Goal: Use online tool/utility: Utilize a website feature to perform a specific function

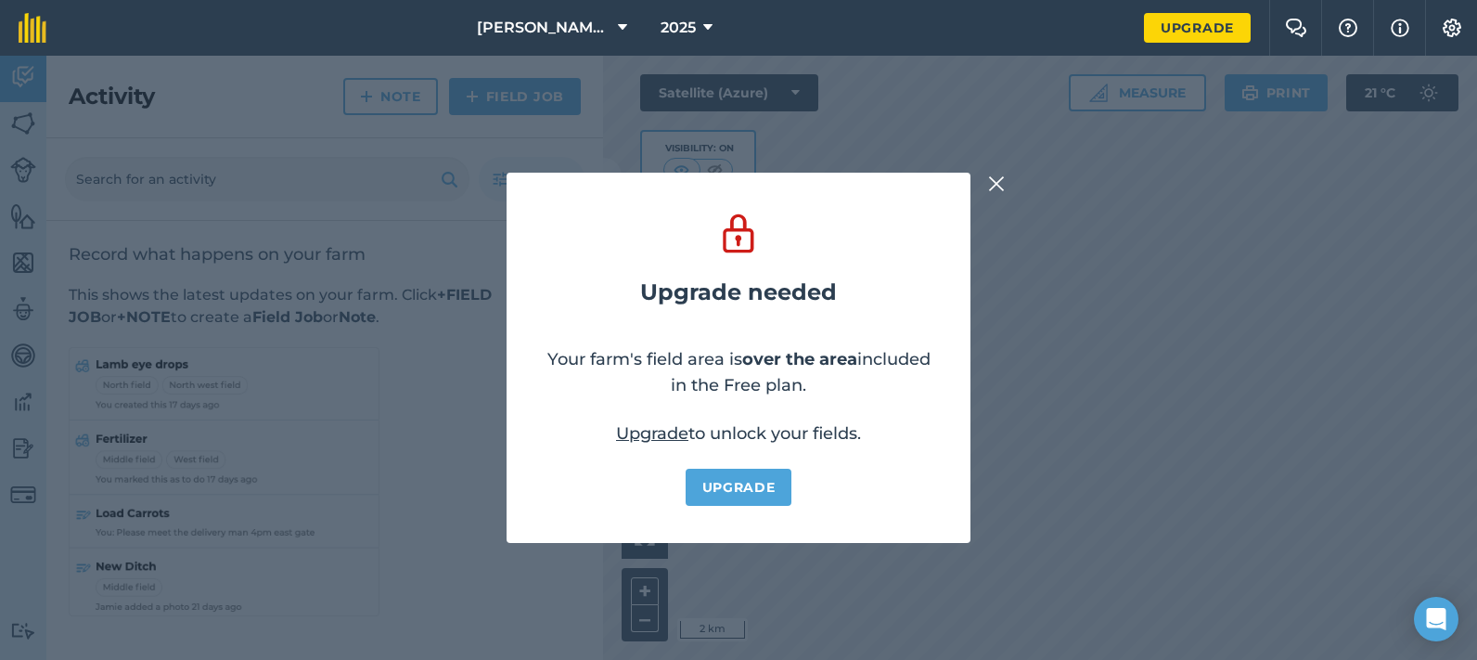
click at [992, 173] on img at bounding box center [996, 184] width 17 height 22
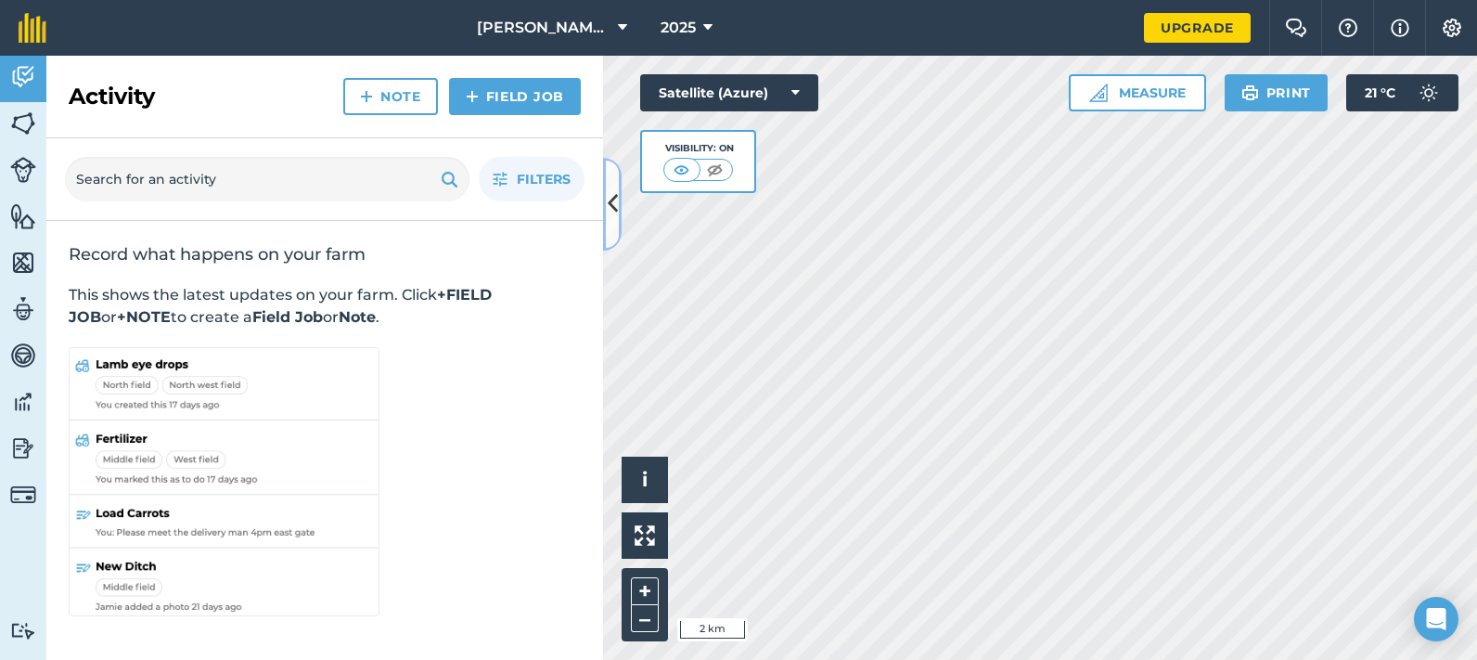
click at [609, 201] on icon at bounding box center [613, 203] width 10 height 32
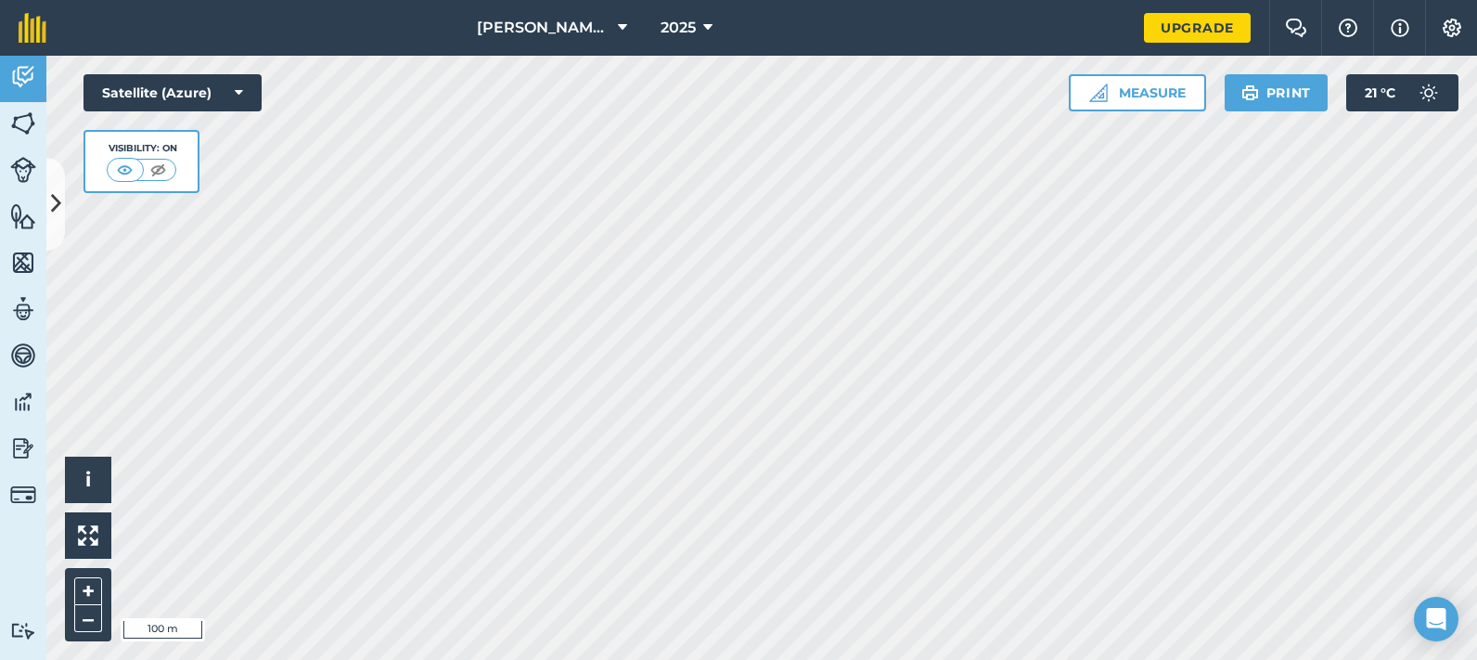
click at [968, 0] on html "[PERSON_NAME] Farms 2025 Upgrade Farm Chat Help Info Settings Map printing is n…" at bounding box center [738, 330] width 1477 height 660
click at [920, 55] on div "[PERSON_NAME] Farms 2025 Upgrade Farm Chat Help Info Settings Map printing is n…" at bounding box center [738, 330] width 1477 height 660
click at [1137, 87] on button "Measure" at bounding box center [1137, 92] width 137 height 37
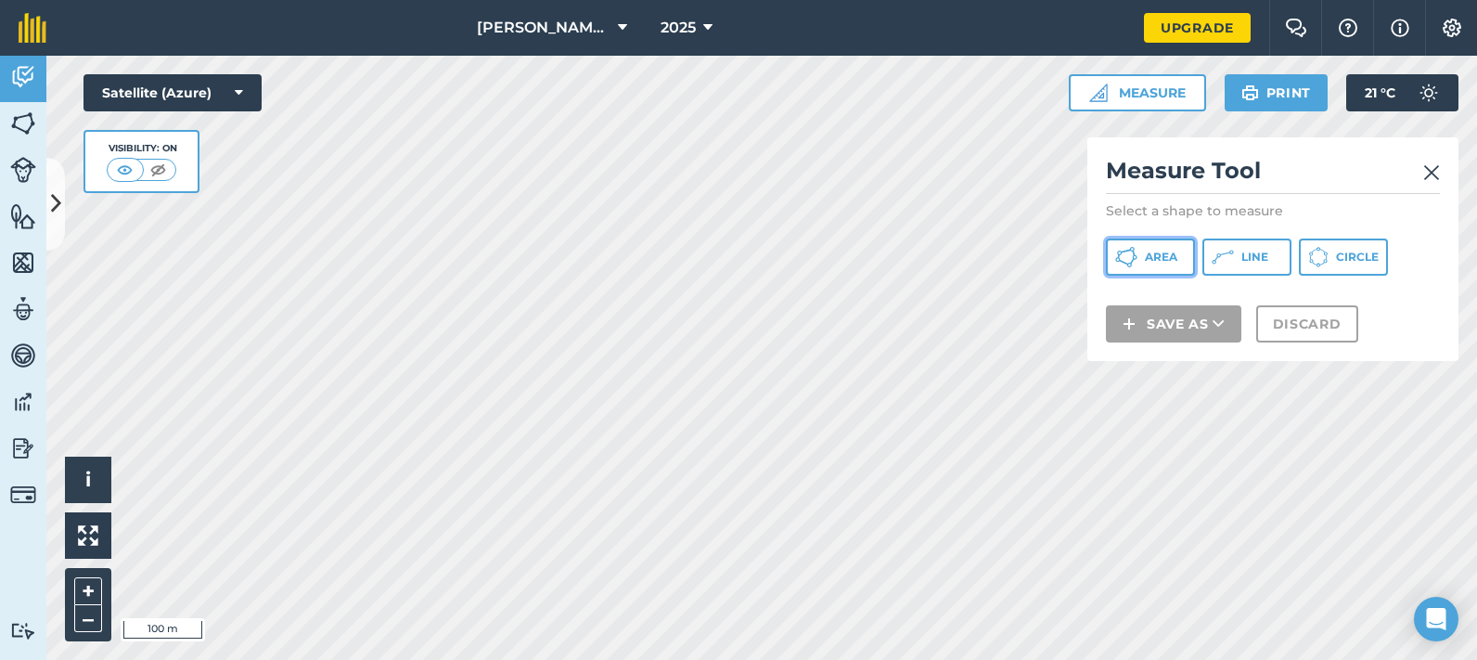
drag, startPoint x: 1138, startPoint y: 251, endPoint x: 1120, endPoint y: 255, distance: 18.9
click at [1137, 251] on button "Area" at bounding box center [1150, 256] width 89 height 37
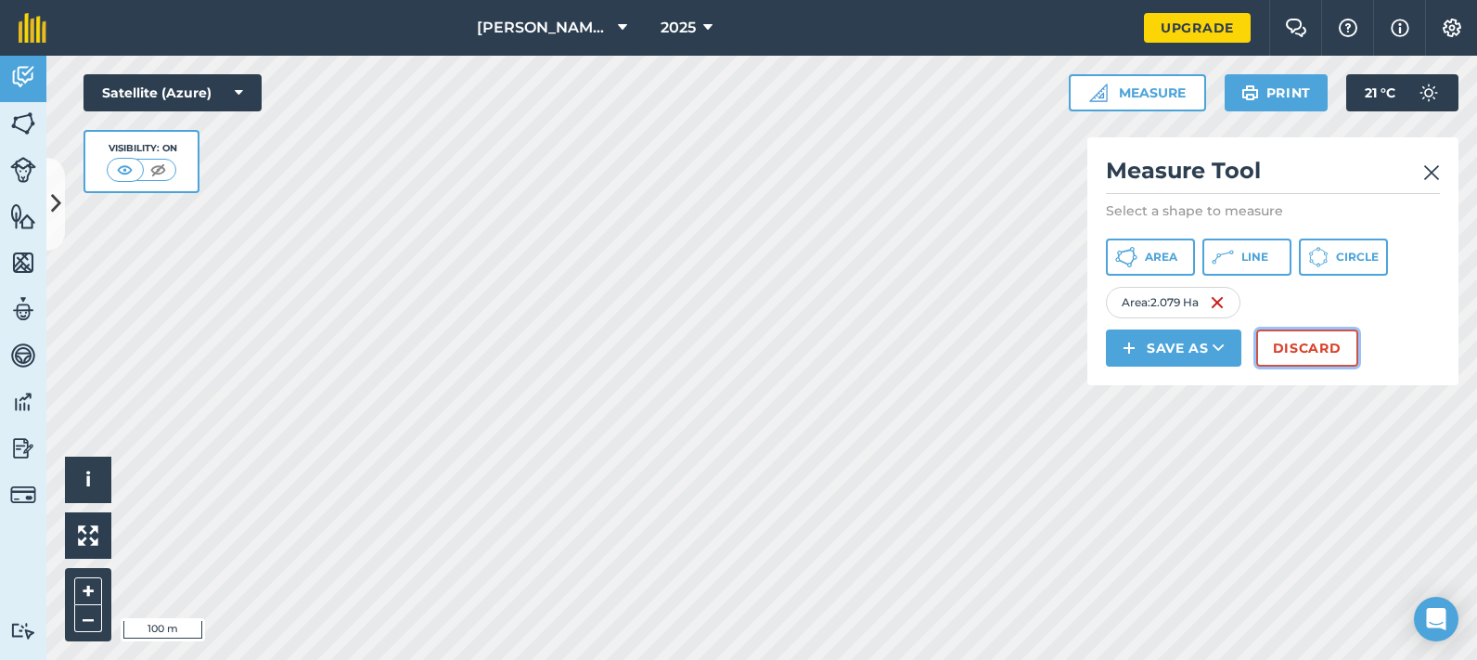
click at [1292, 349] on button "Discard" at bounding box center [1307, 347] width 102 height 37
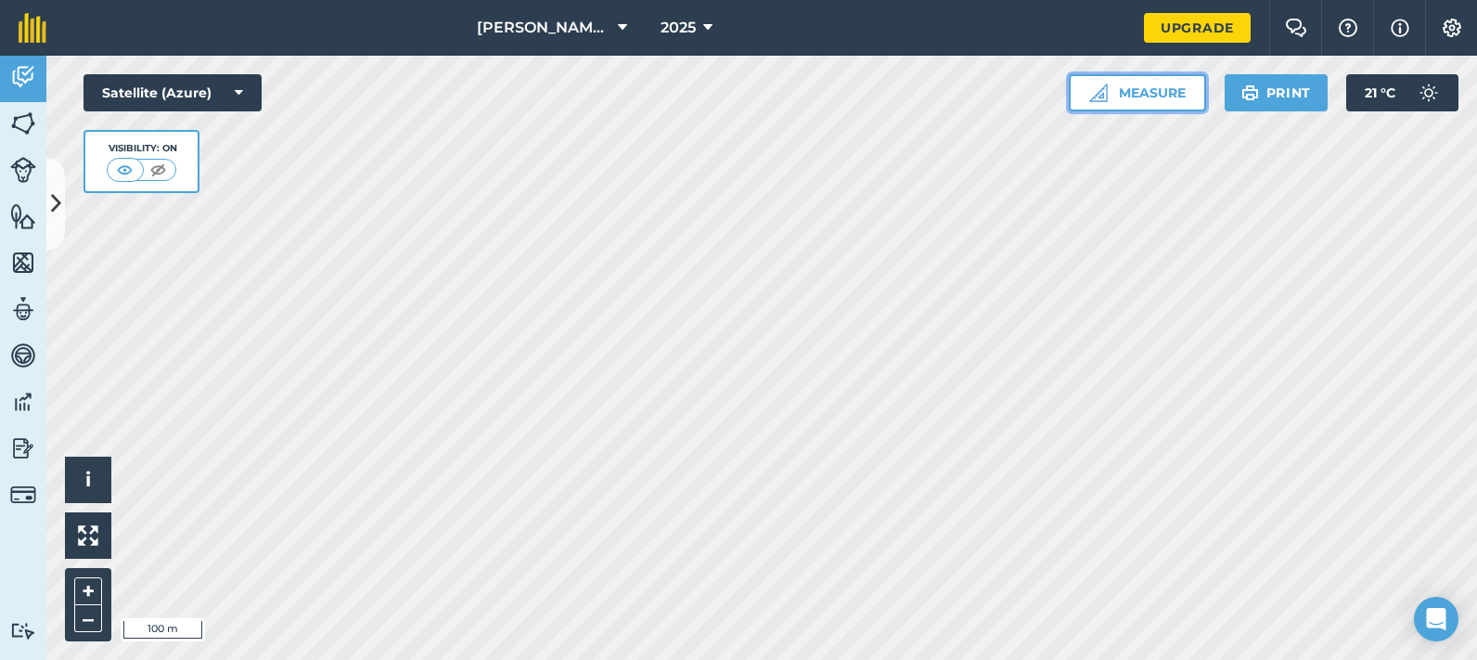
click at [1150, 93] on button "Measure" at bounding box center [1137, 92] width 137 height 37
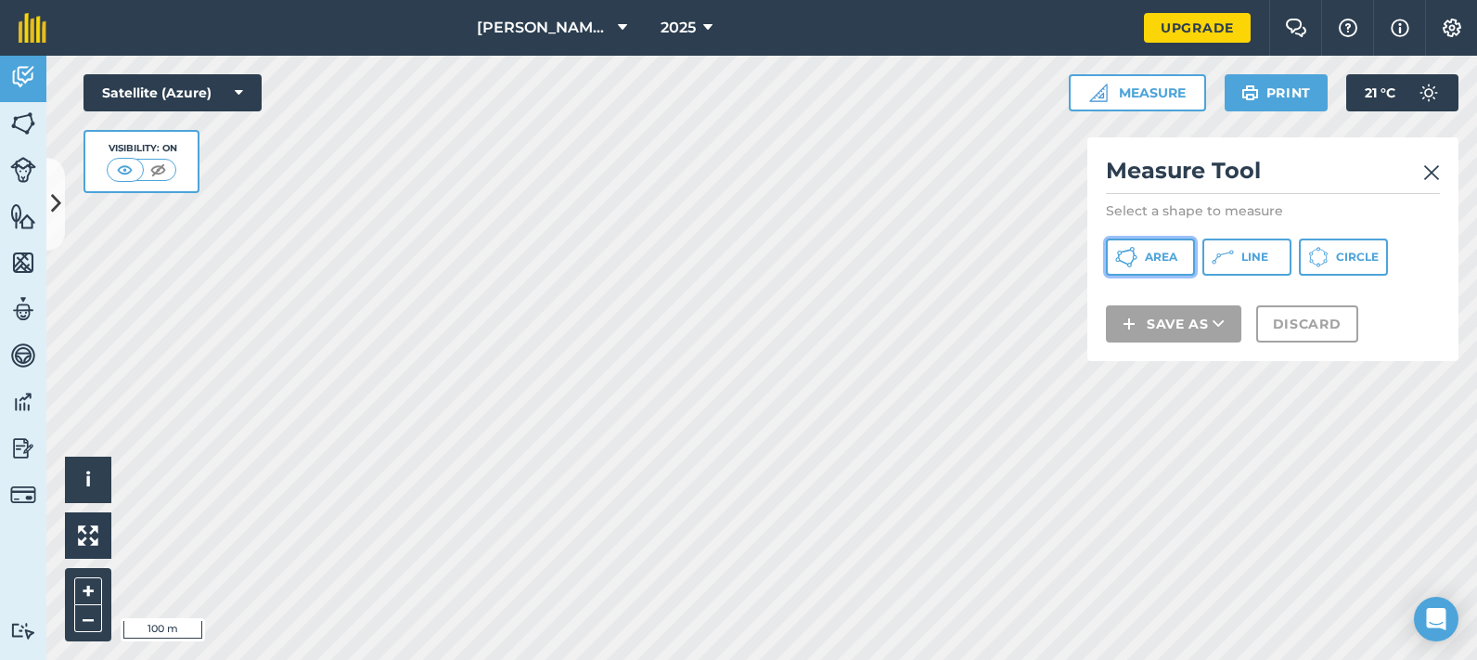
click at [1156, 256] on span "Area" at bounding box center [1161, 257] width 32 height 15
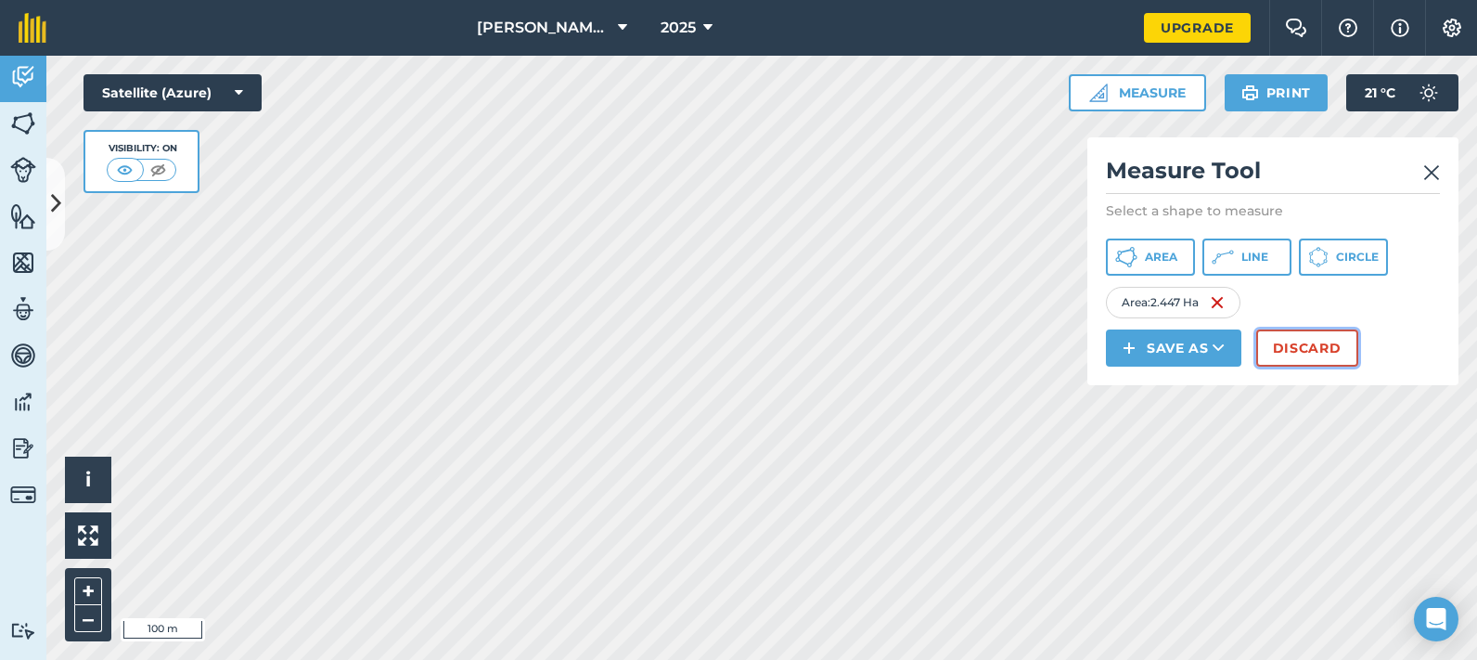
click at [1312, 348] on button "Discard" at bounding box center [1307, 347] width 102 height 37
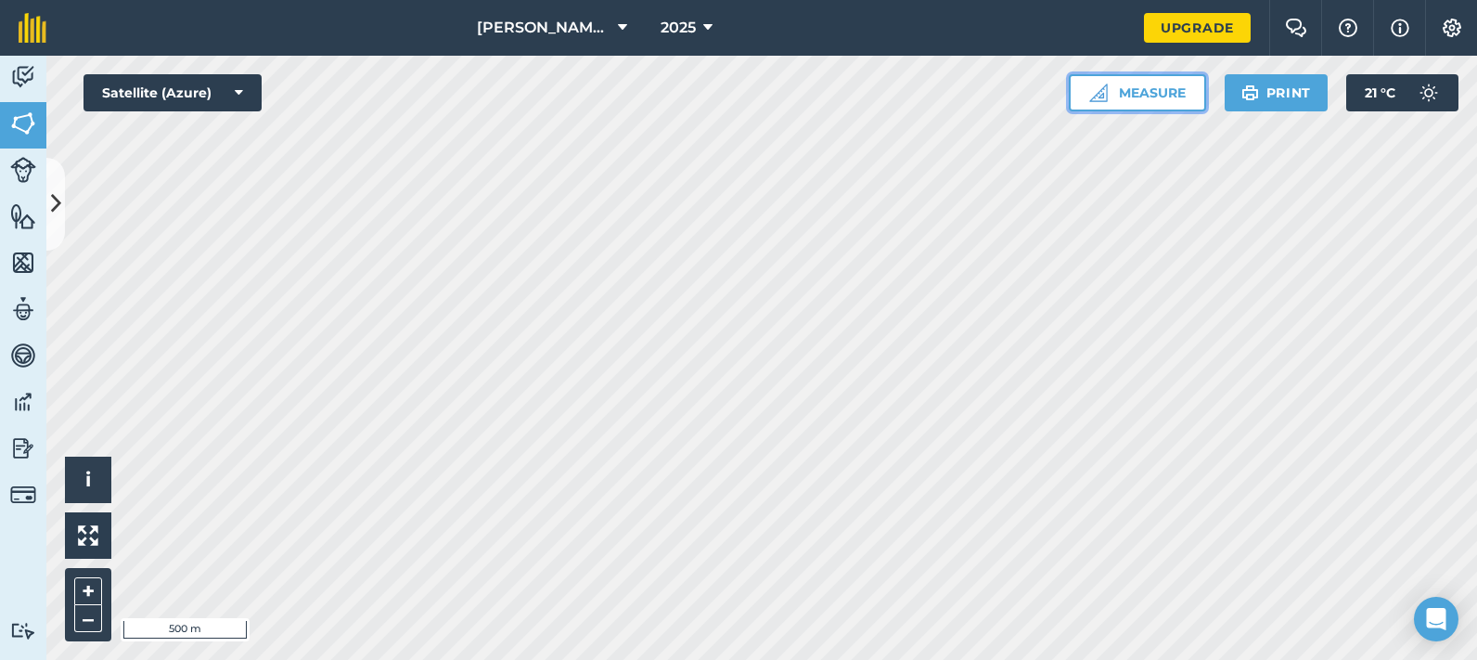
click at [1144, 92] on button "Measure" at bounding box center [1137, 92] width 137 height 37
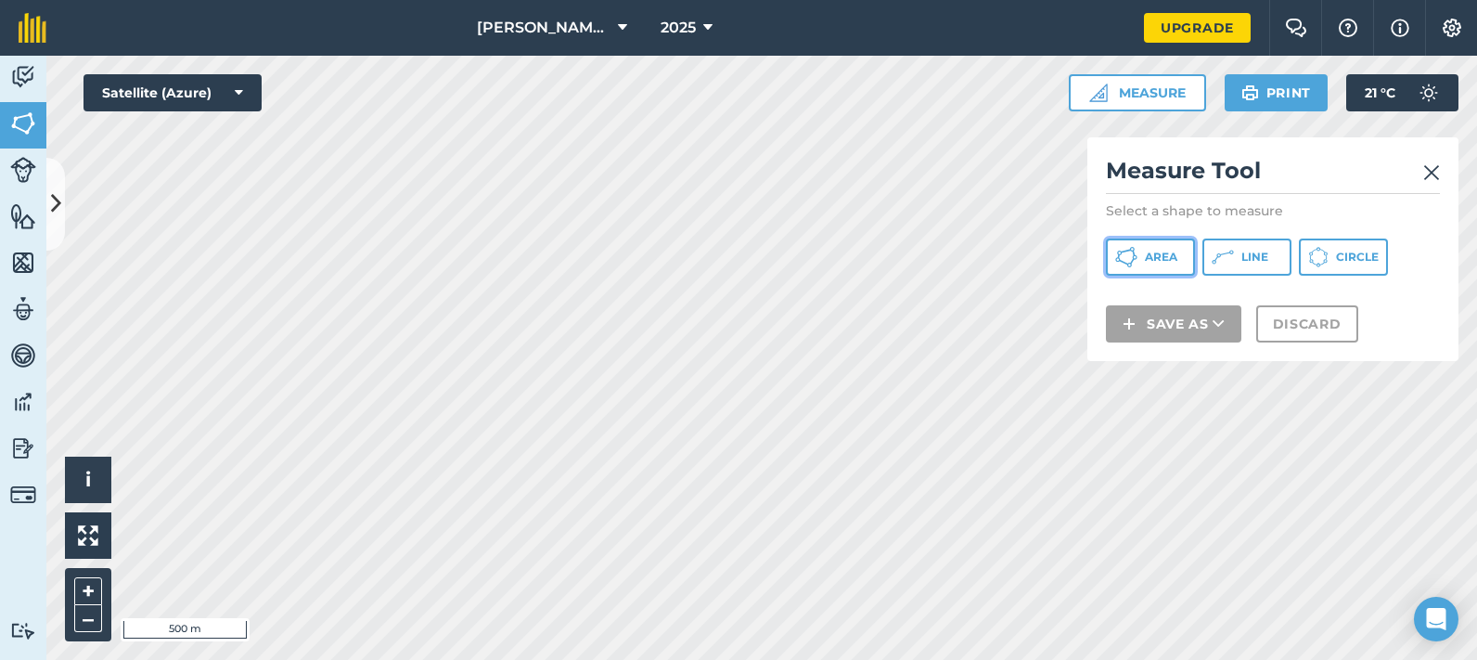
drag, startPoint x: 1153, startPoint y: 264, endPoint x: 1131, endPoint y: 271, distance: 23.2
click at [1153, 265] on button "Area" at bounding box center [1150, 256] width 89 height 37
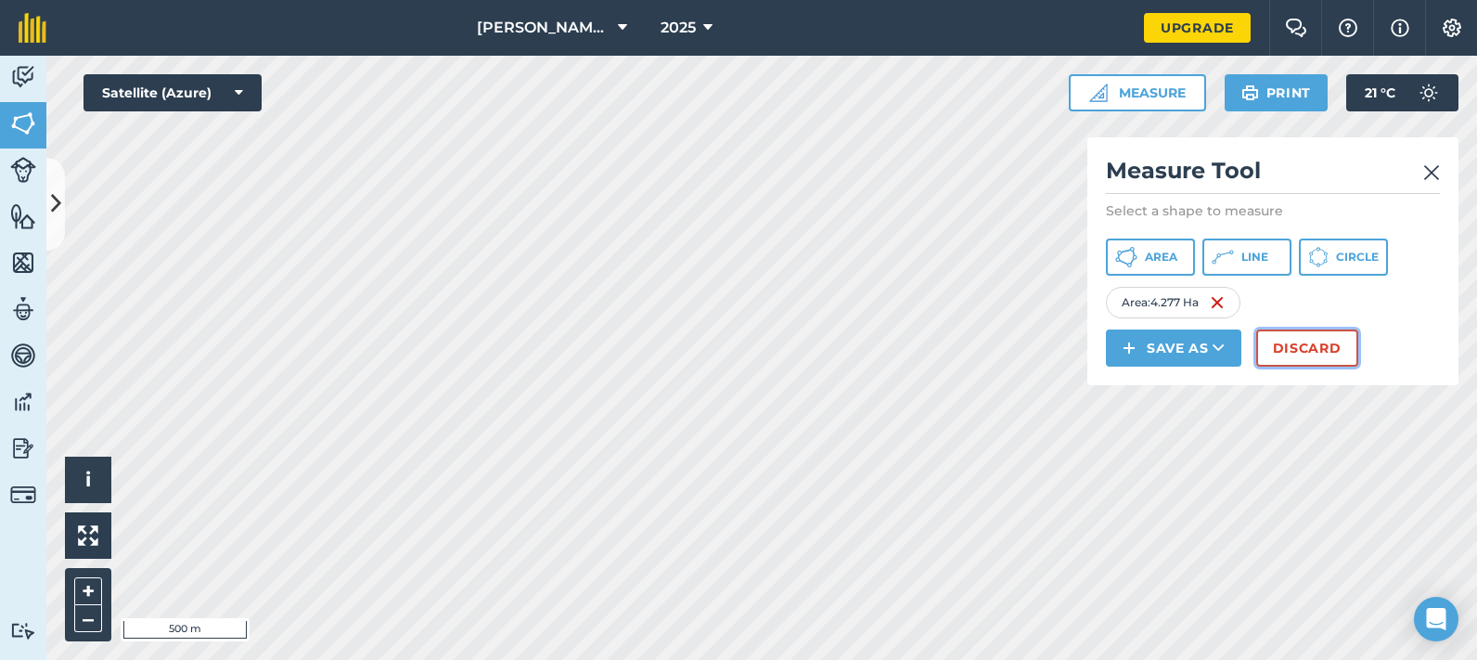
click at [1297, 350] on button "Discard" at bounding box center [1307, 347] width 102 height 37
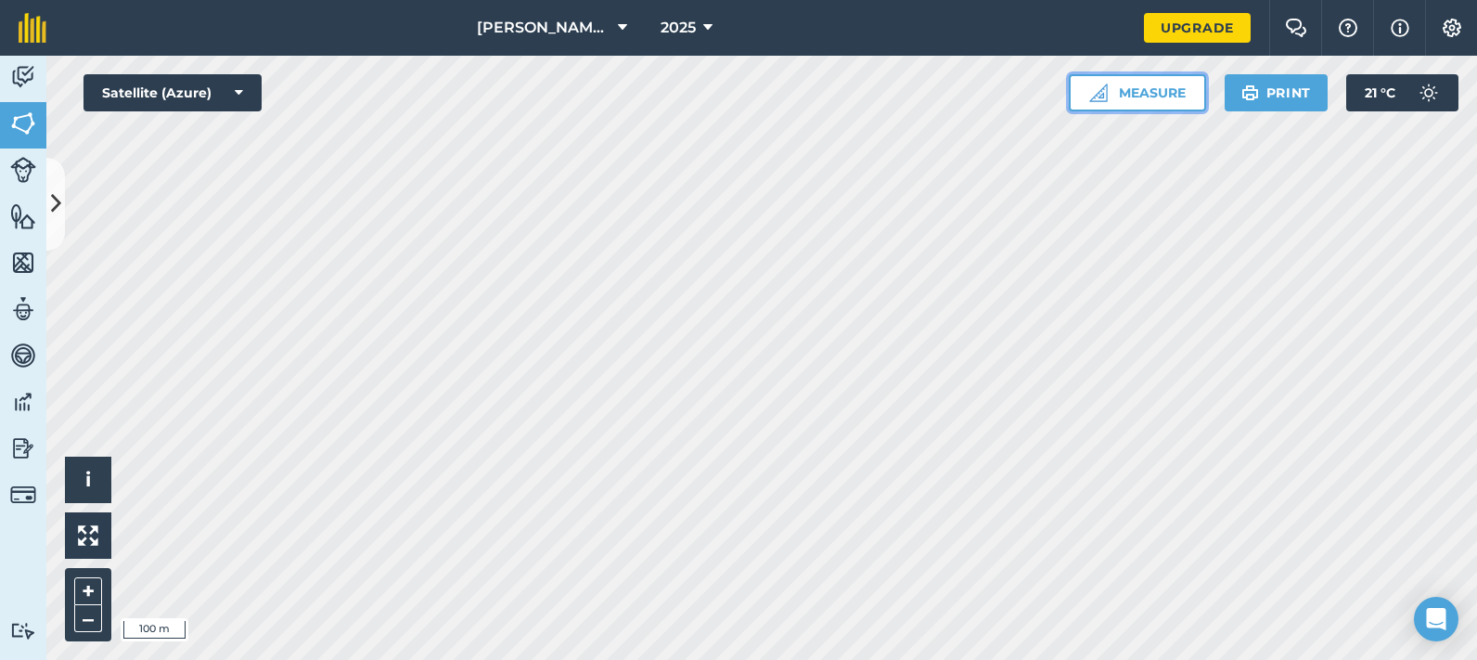
click at [1159, 92] on button "Measure" at bounding box center [1137, 92] width 137 height 37
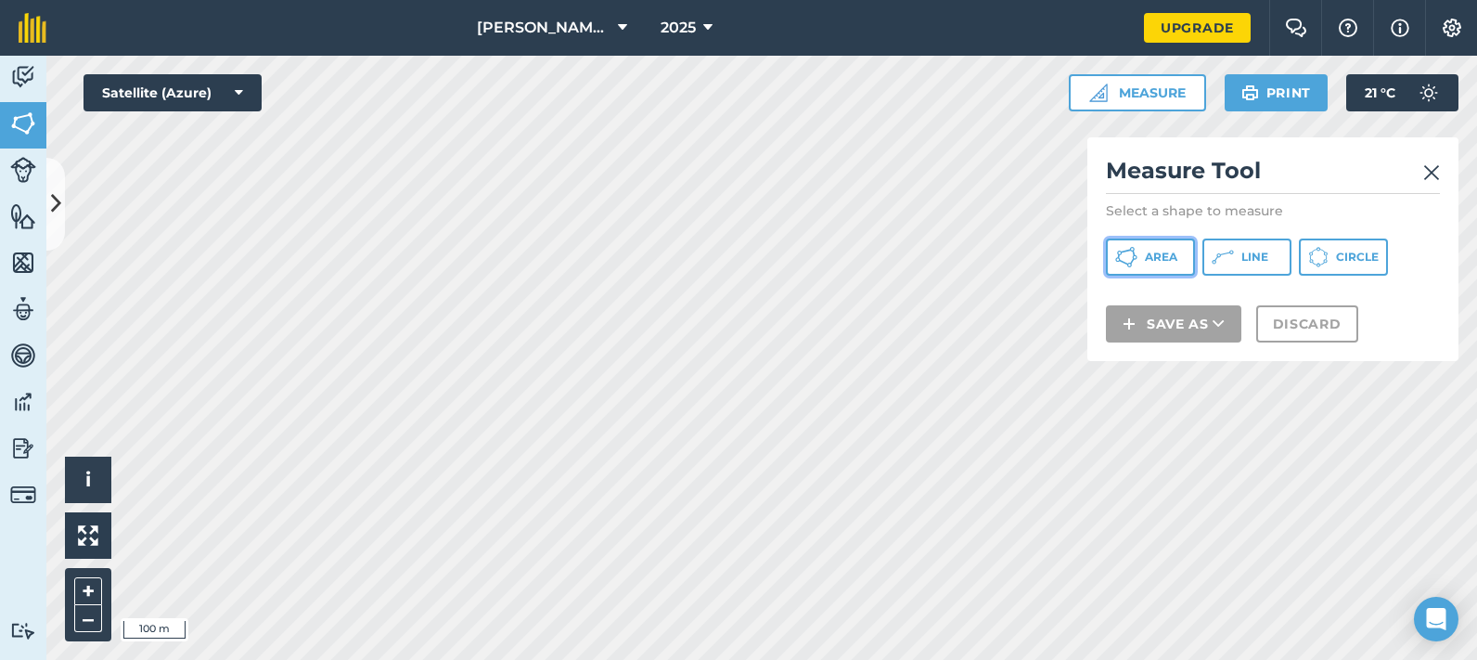
click at [1154, 258] on span "Area" at bounding box center [1161, 257] width 32 height 15
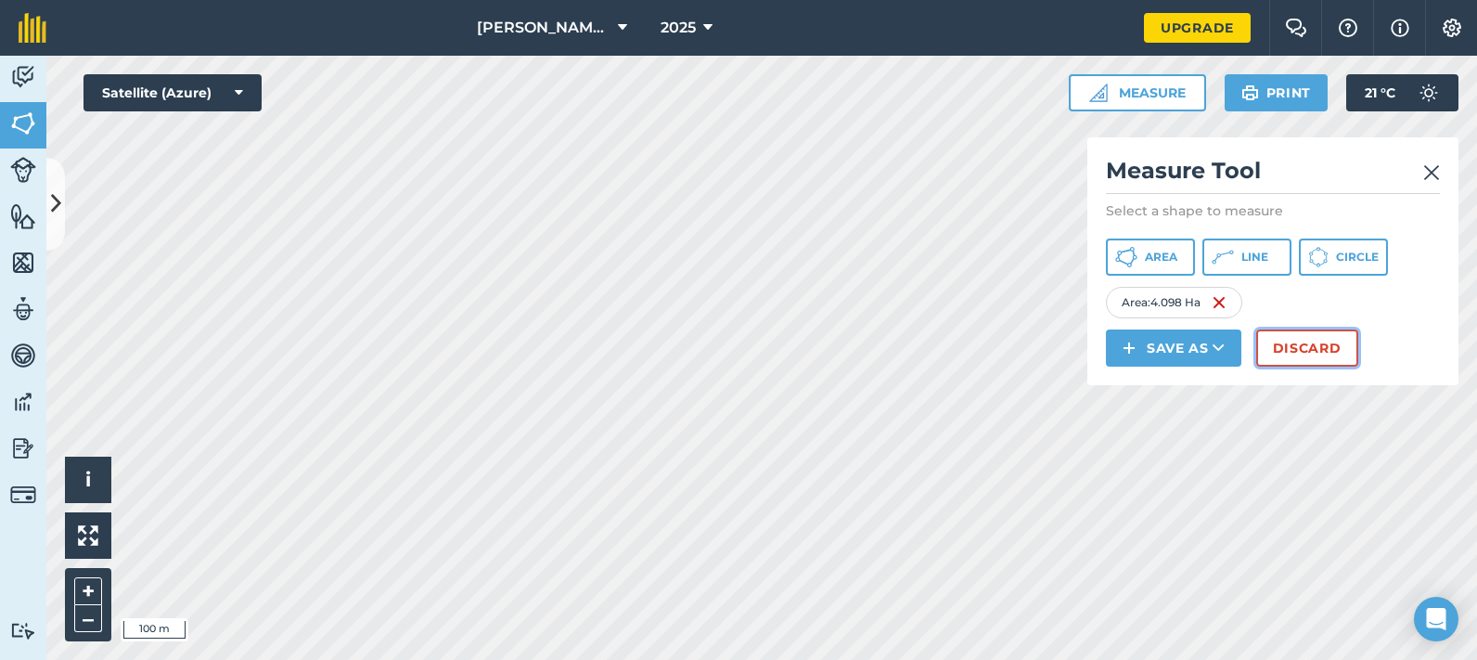
click at [1291, 352] on button "Discard" at bounding box center [1307, 347] width 102 height 37
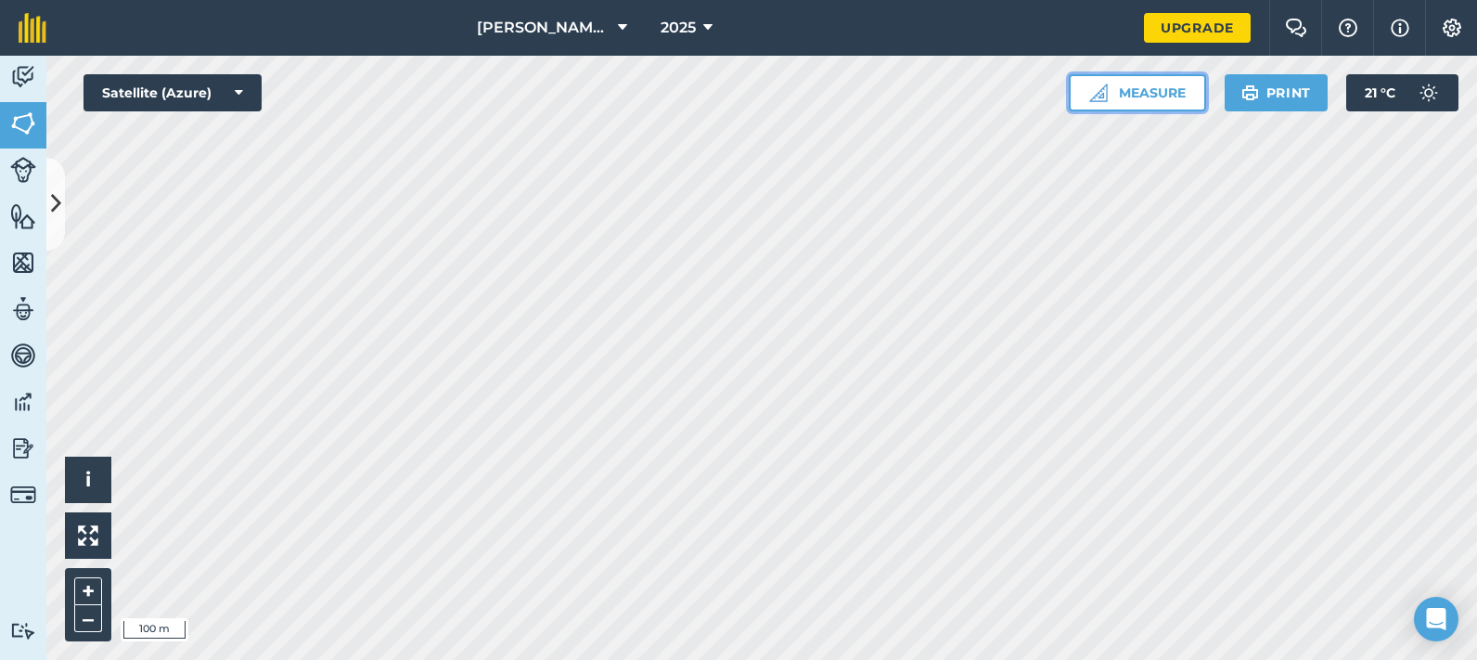
click at [1139, 94] on button "Measure" at bounding box center [1137, 92] width 137 height 37
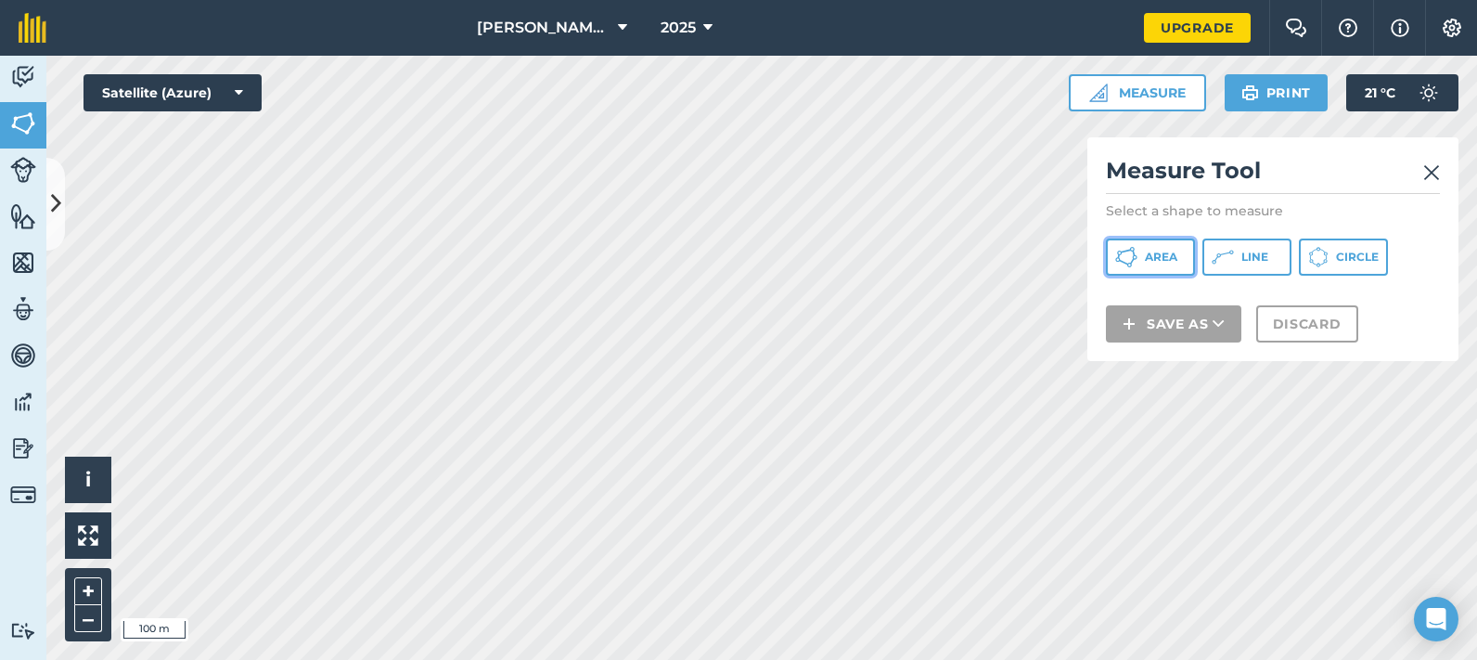
drag, startPoint x: 1137, startPoint y: 255, endPoint x: 1089, endPoint y: 250, distance: 48.5
click at [1135, 255] on button "Area" at bounding box center [1150, 256] width 89 height 37
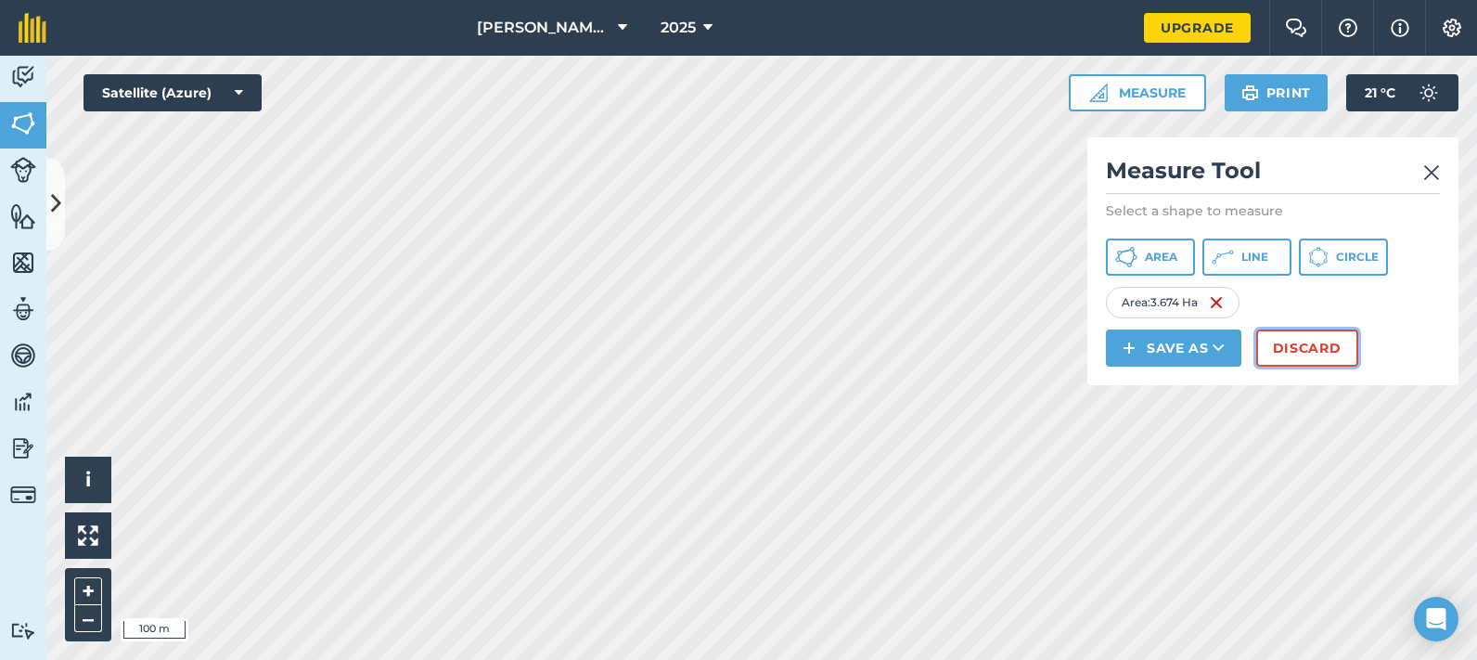
click at [1281, 352] on button "Discard" at bounding box center [1307, 347] width 102 height 37
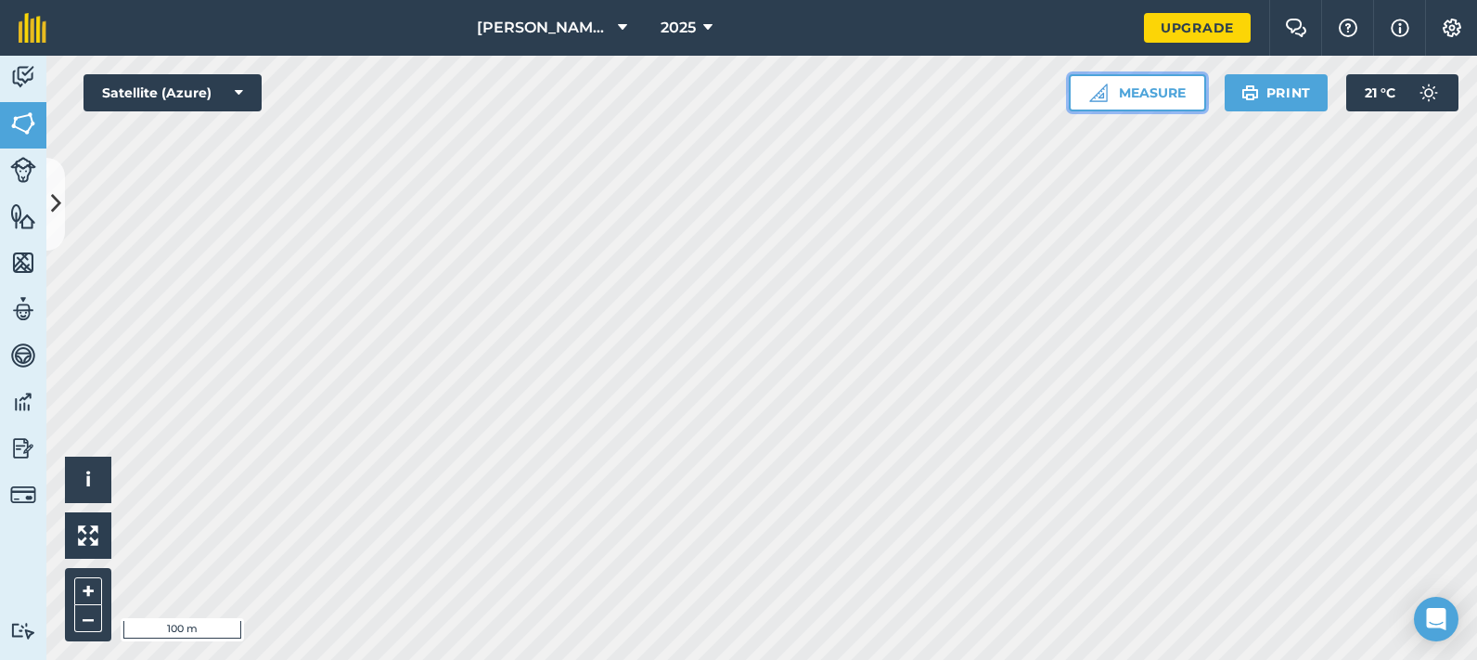
click at [1131, 86] on button "Measure" at bounding box center [1137, 92] width 137 height 37
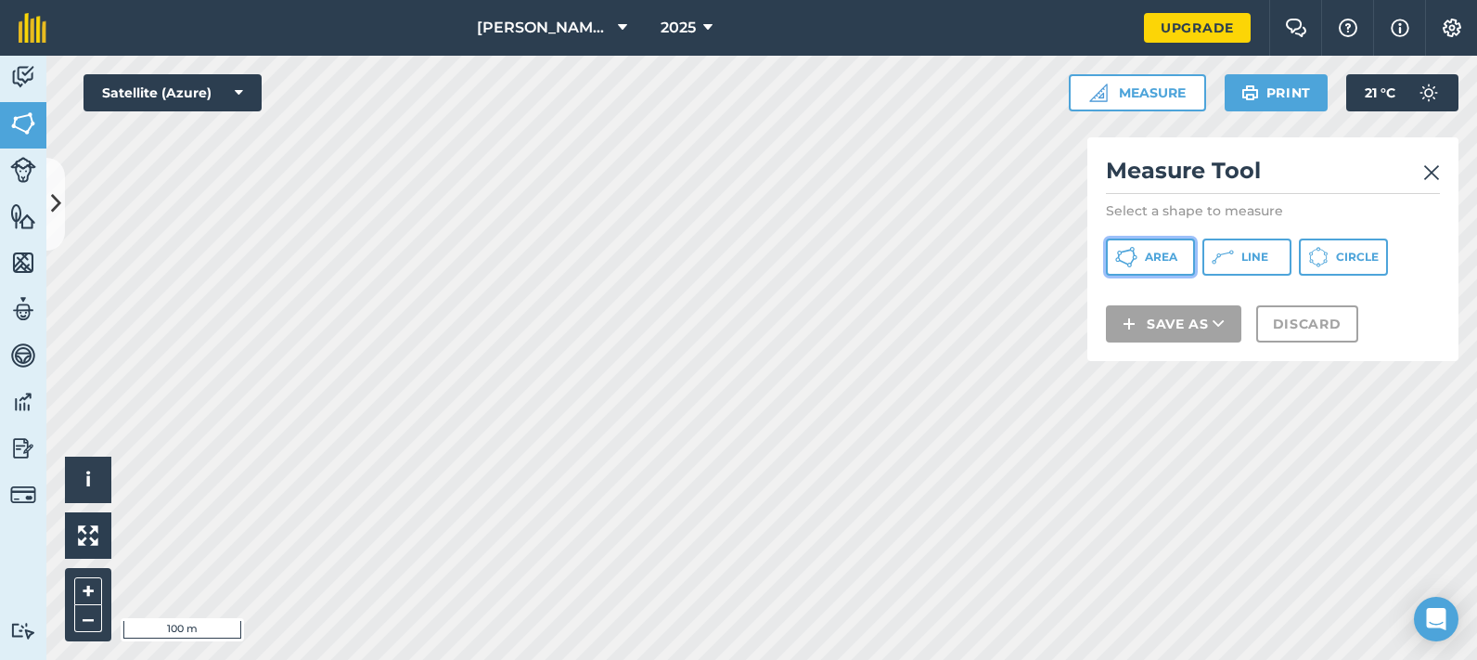
click at [1159, 246] on button "Area" at bounding box center [1150, 256] width 89 height 37
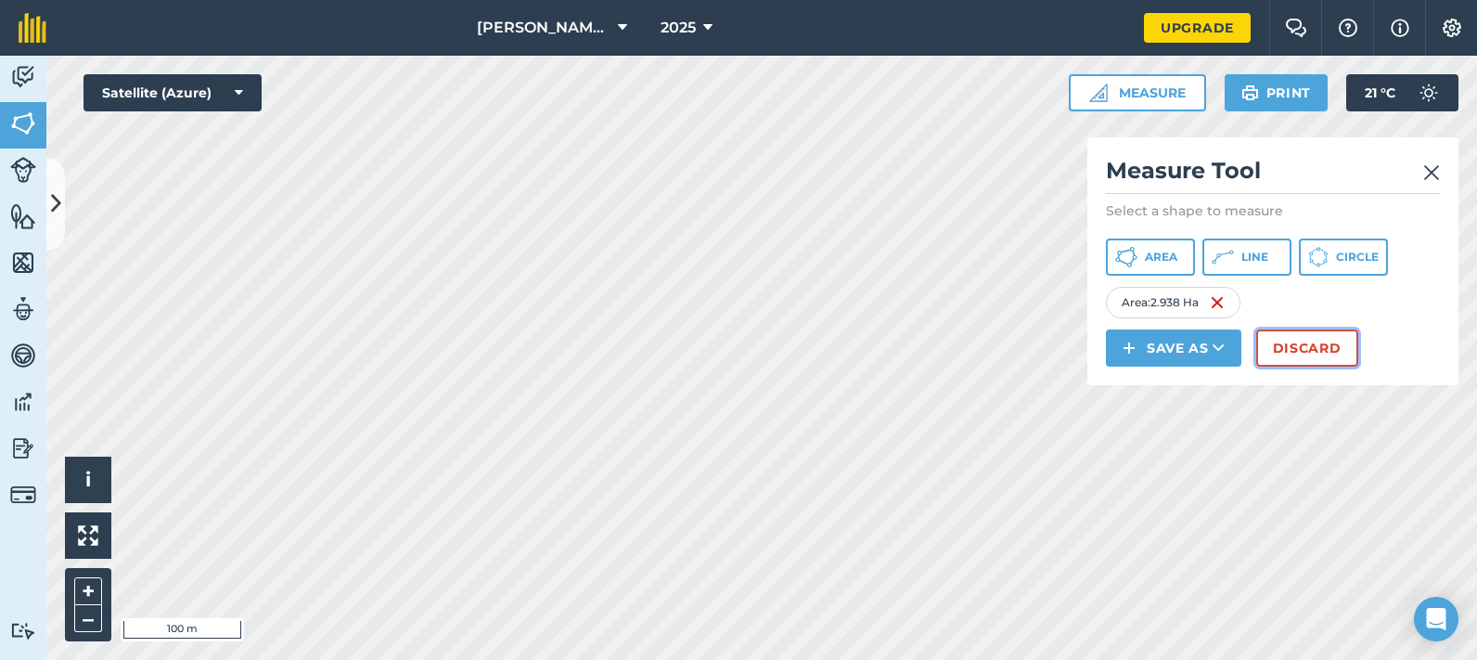
click at [1319, 349] on button "Discard" at bounding box center [1307, 347] width 102 height 37
